Goal: Find specific page/section: Find specific page/section

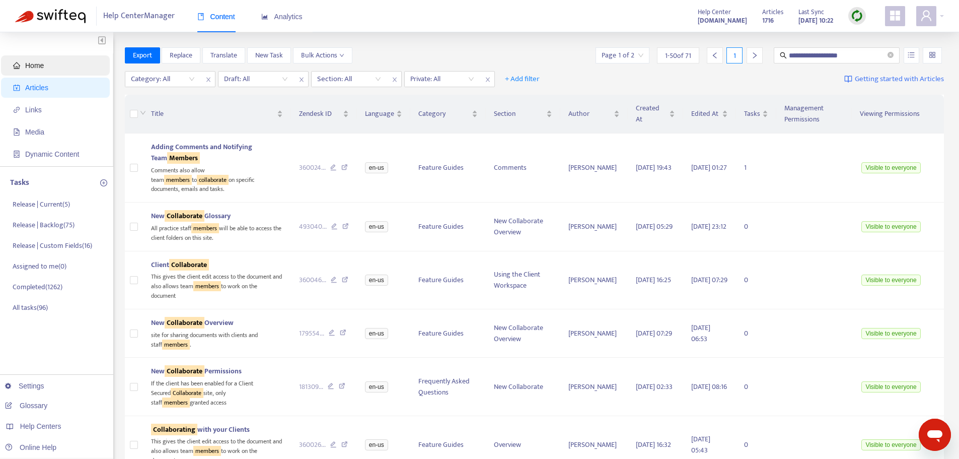
click at [59, 63] on span "Home" at bounding box center [57, 65] width 89 height 20
